Goal: Task Accomplishment & Management: Manage account settings

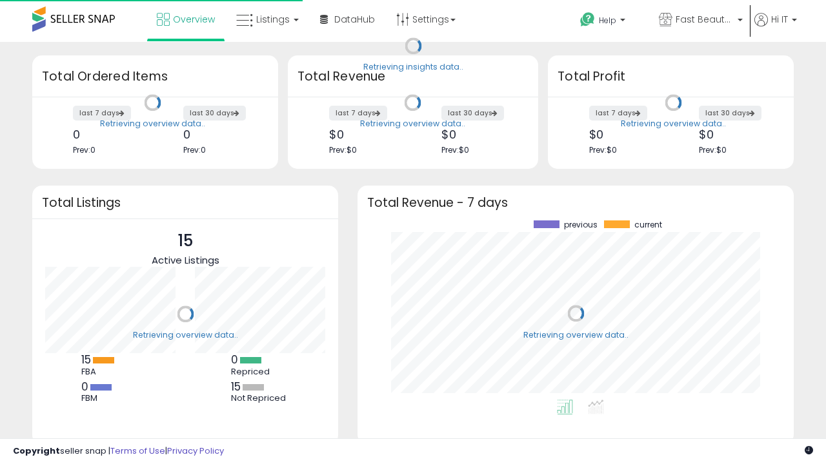
scroll to position [179, 410]
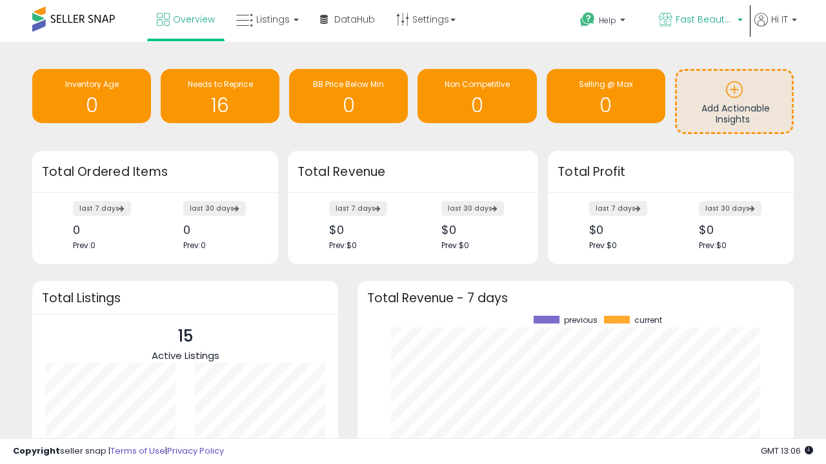
click at [699, 21] on span "Fast Beauty ([GEOGRAPHIC_DATA])" at bounding box center [704, 19] width 58 height 13
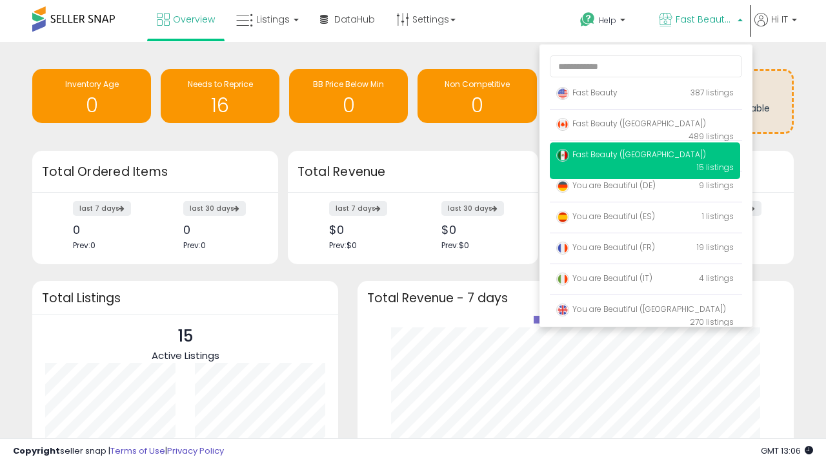
click at [644, 126] on span "Fast Beauty ([GEOGRAPHIC_DATA])" at bounding box center [631, 123] width 150 height 11
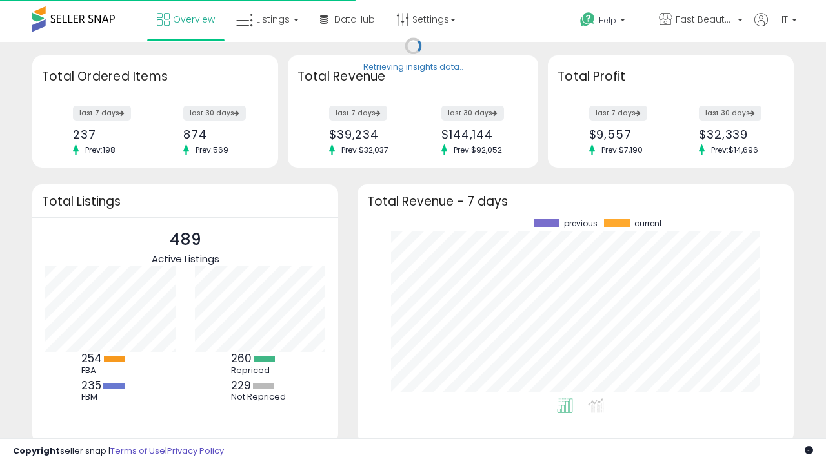
scroll to position [179, 410]
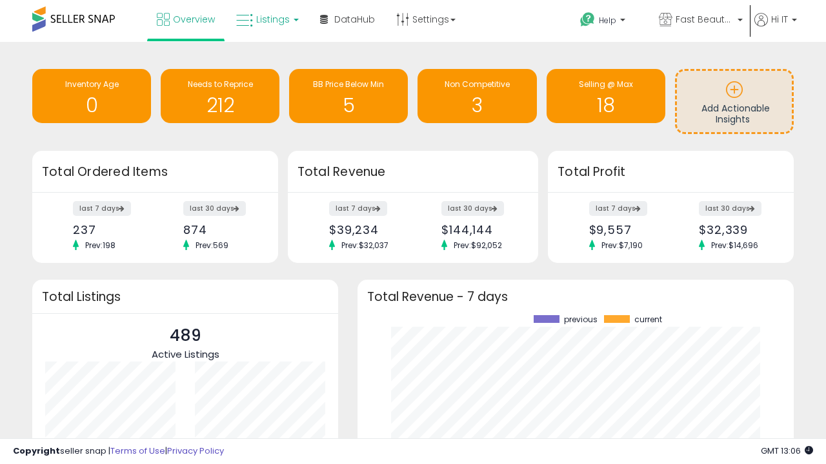
click at [266, 19] on span "Listings" at bounding box center [273, 19] width 34 height 13
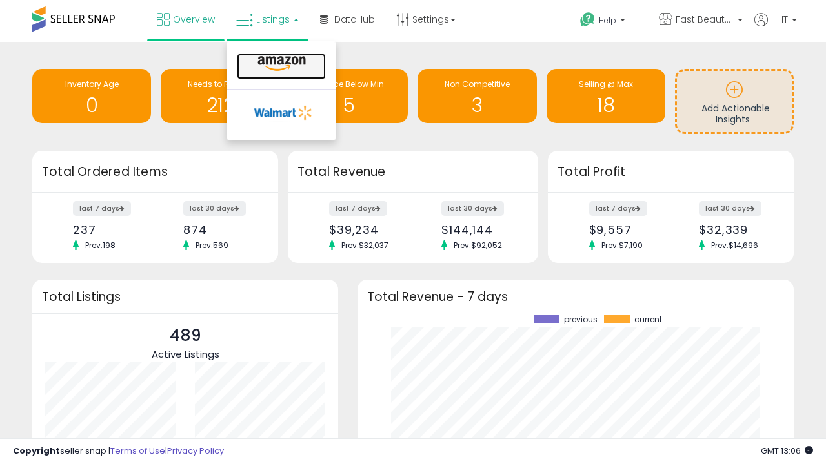
click at [280, 64] on icon at bounding box center [282, 63] width 56 height 17
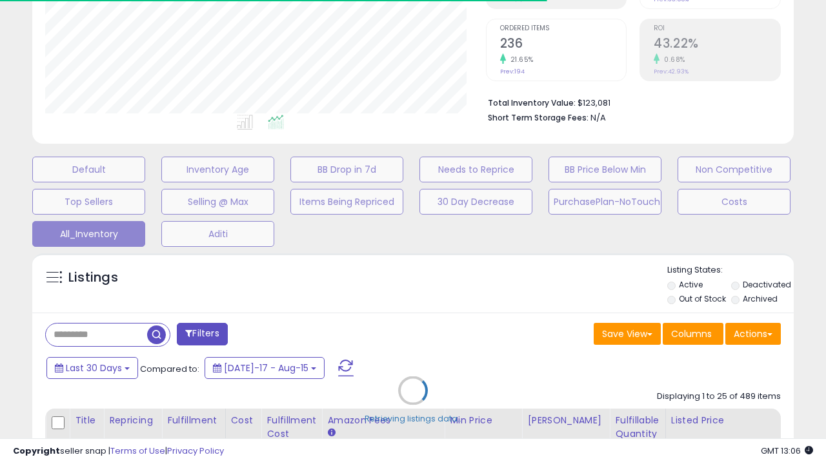
scroll to position [164, 0]
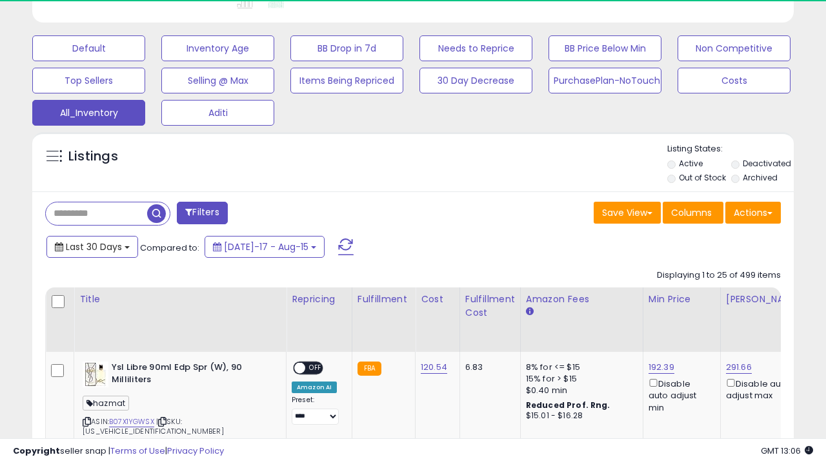
click at [82, 241] on span "Last 30 Days" at bounding box center [94, 247] width 56 height 13
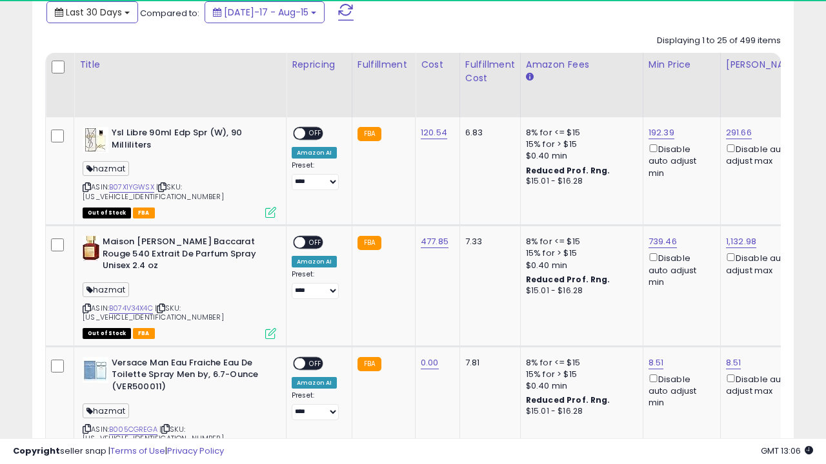
scroll to position [0, 10]
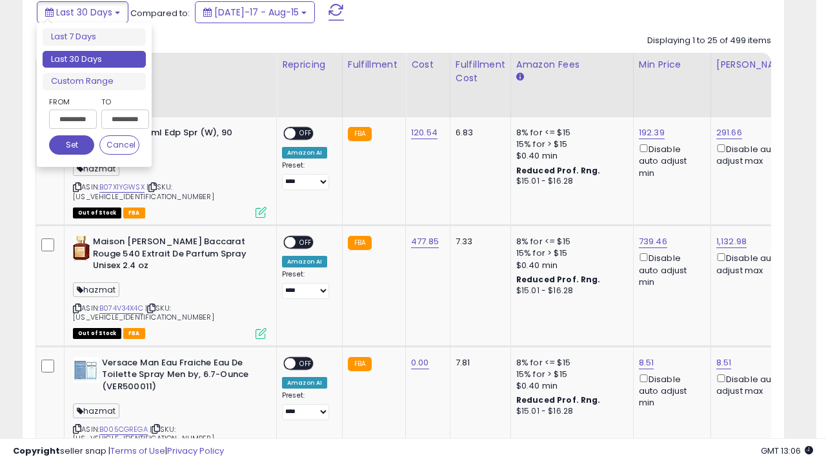
click at [94, 59] on li "Last 30 Days" at bounding box center [94, 59] width 103 height 17
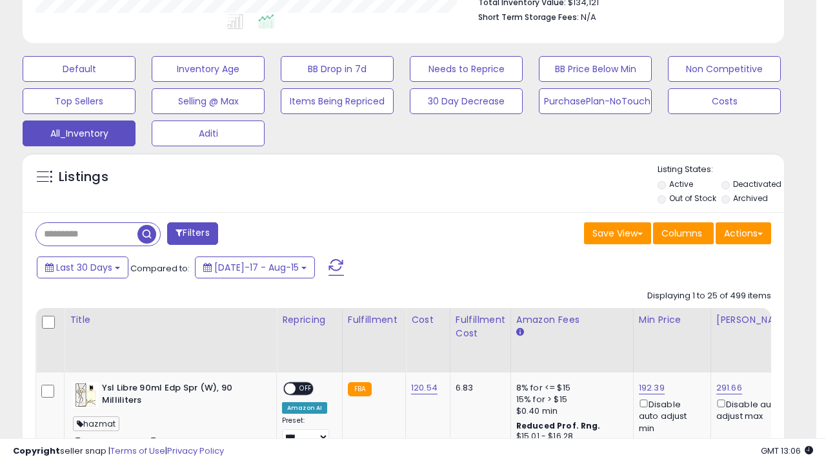
scroll to position [264, 440]
click at [743, 232] on button "Actions" at bounding box center [742, 234] width 55 height 22
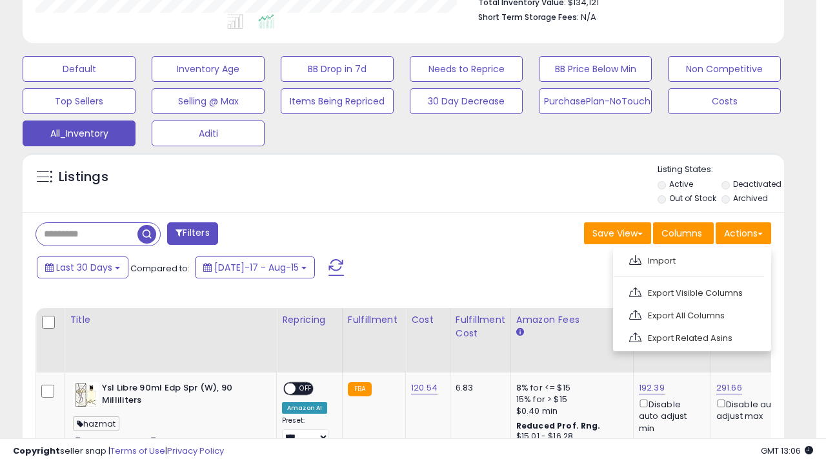
click at [690, 314] on link "Export All Columns" at bounding box center [690, 316] width 141 height 20
